Goal: Task Accomplishment & Management: Use online tool/utility

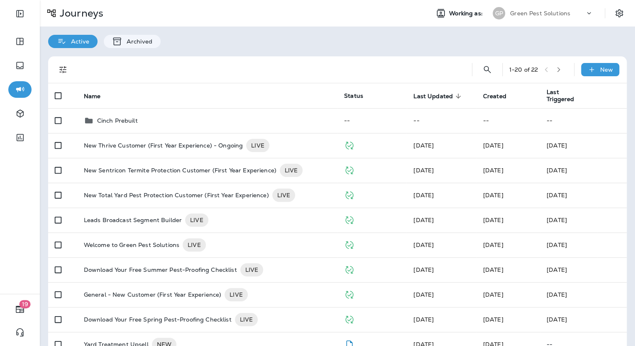
click at [536, 14] on p "Green Pest Solutions" at bounding box center [540, 13] width 60 height 7
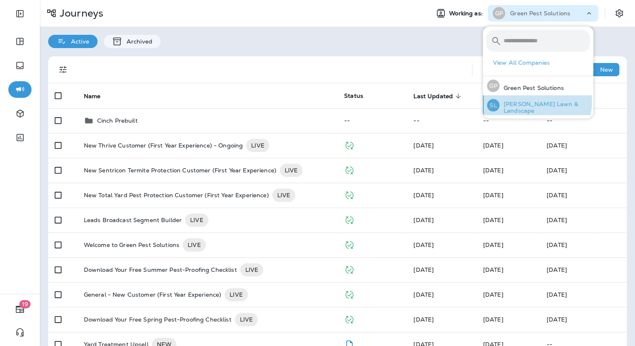
click at [523, 101] on div "[PERSON_NAME] Lawn & Landscape" at bounding box center [538, 105] width 110 height 20
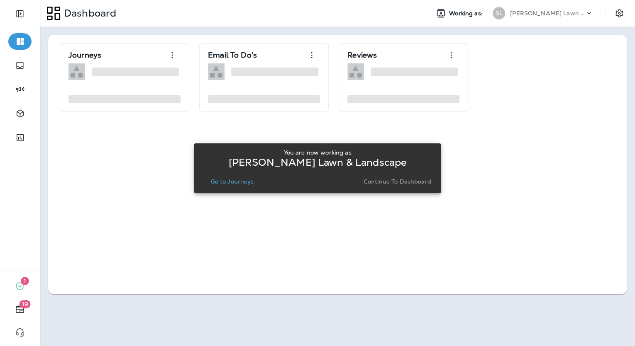
click at [383, 186] on button "Continue to Dashboard" at bounding box center [397, 182] width 74 height 12
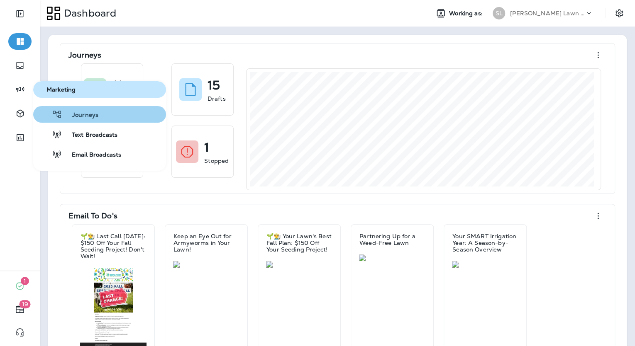
click at [68, 112] on span "Journeys" at bounding box center [80, 116] width 36 height 8
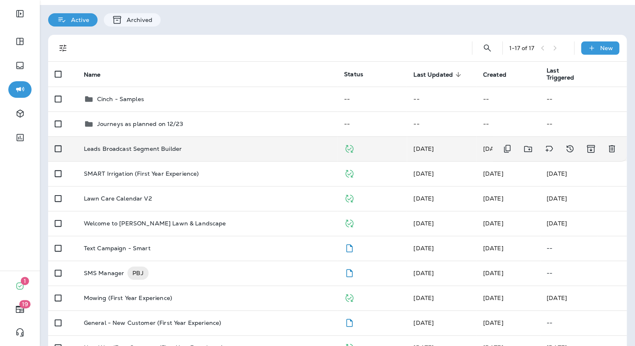
scroll to position [33, 0]
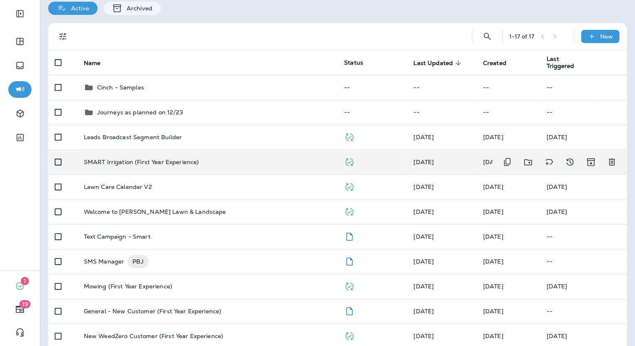
click at [171, 163] on p "SMART Irrigation (First Year Experience)" at bounding box center [141, 162] width 115 height 7
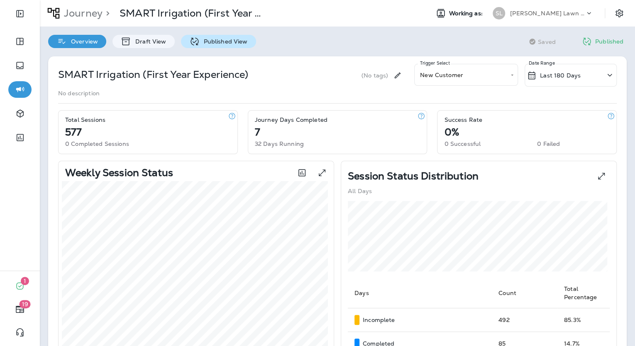
click at [200, 39] on p "Published View" at bounding box center [224, 41] width 48 height 7
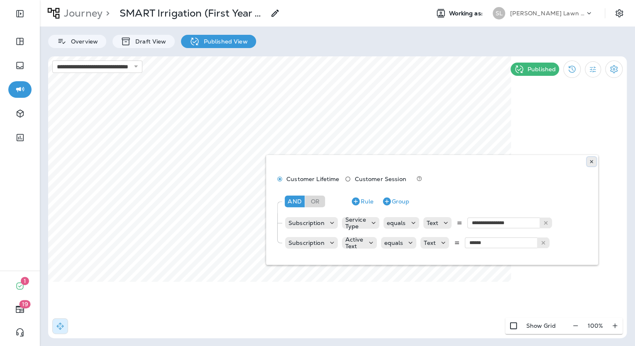
click at [591, 163] on icon at bounding box center [591, 161] width 5 height 5
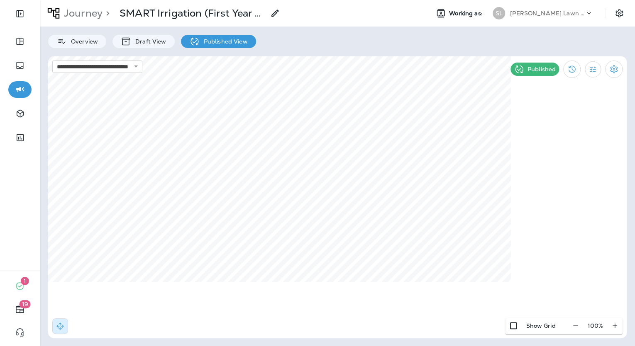
select select "*"
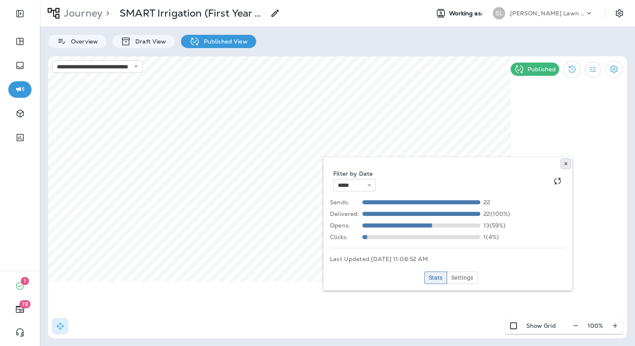
click at [565, 162] on icon at bounding box center [565, 163] width 5 height 5
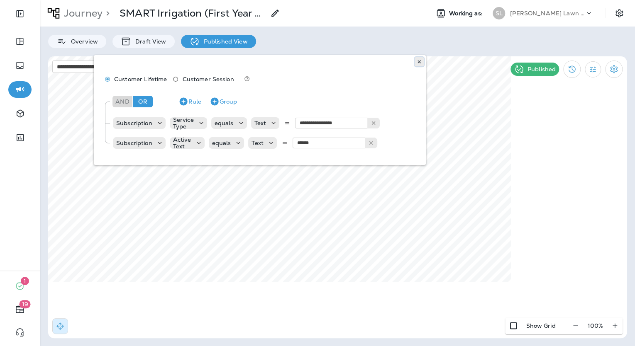
click at [423, 63] on button at bounding box center [418, 61] width 9 height 9
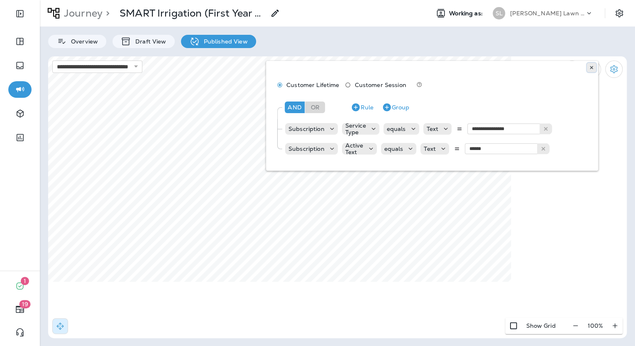
click at [594, 68] on button at bounding box center [591, 67] width 9 height 9
